Goal: Find specific page/section: Find specific page/section

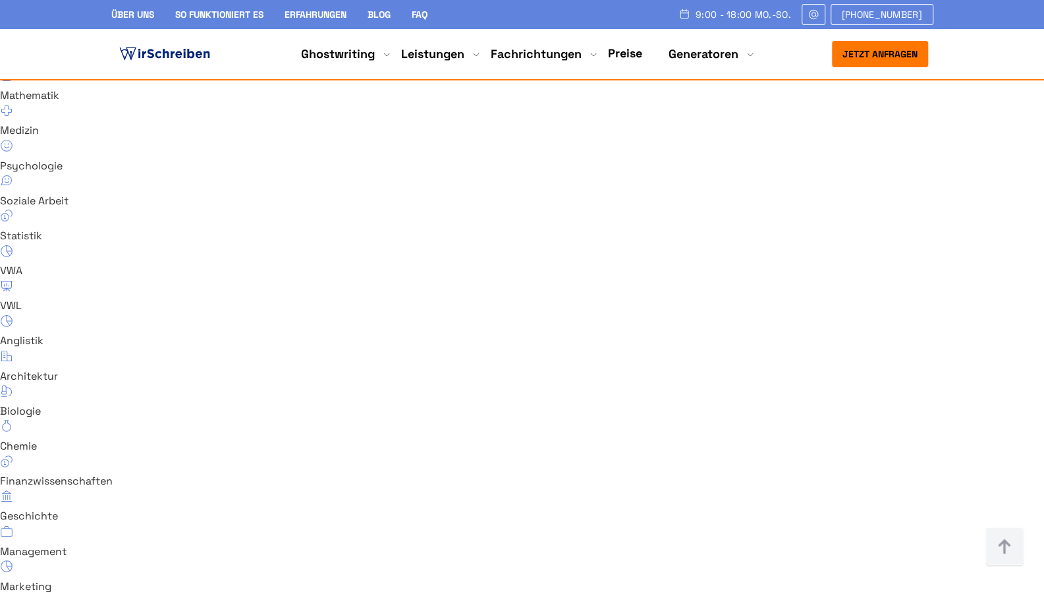
scroll to position [9648, 0]
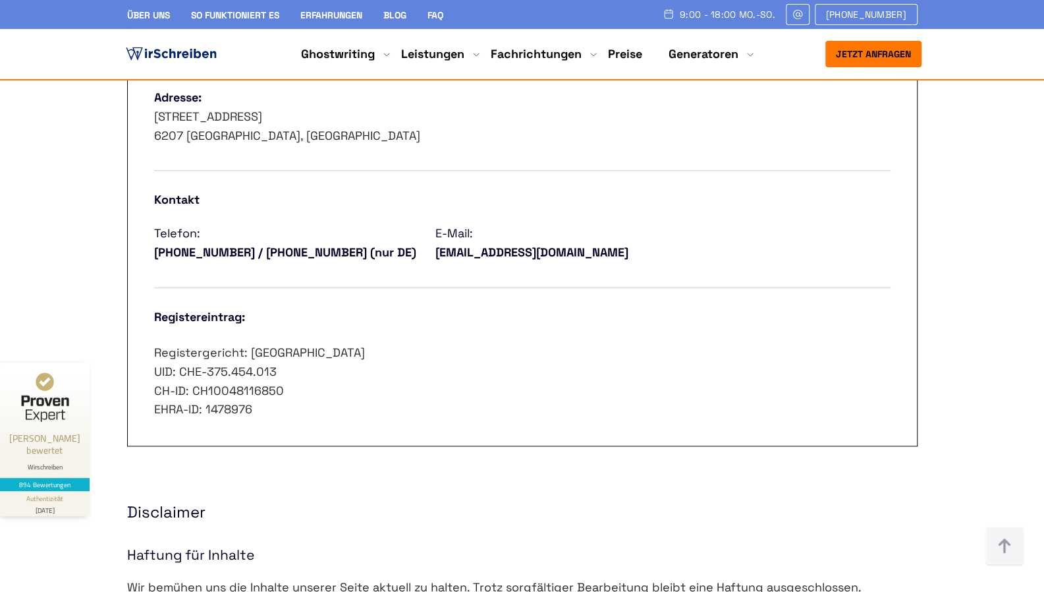
scroll to position [791, 0]
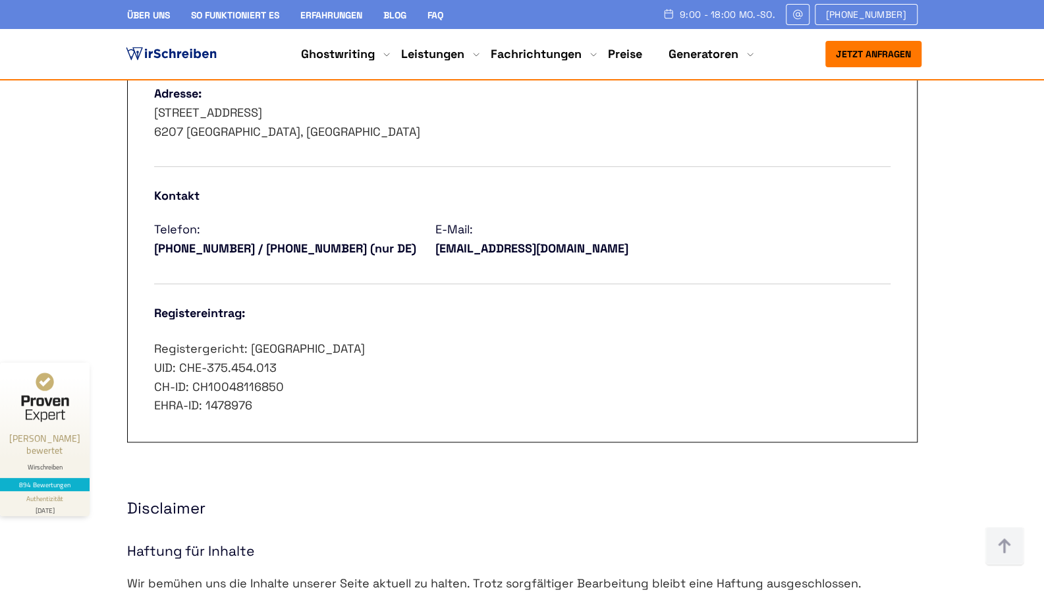
click at [1011, 65] on nav "Jetzt anfragen 9:00 - 18:00 Mo.-So. [PHONE_NUMBER]" at bounding box center [522, 54] width 1044 height 50
